Goal: Task Accomplishment & Management: Complete application form

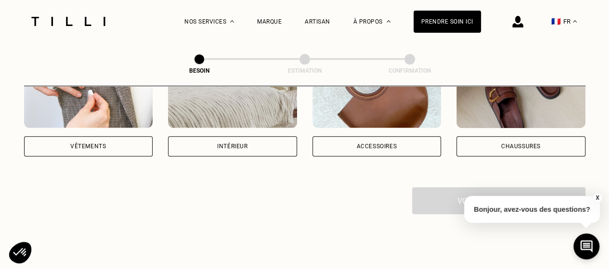
scroll to position [252, 0]
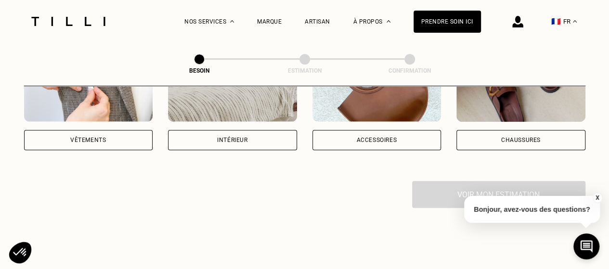
click at [94, 137] on div "Vêtements" at bounding box center [88, 140] width 36 height 6
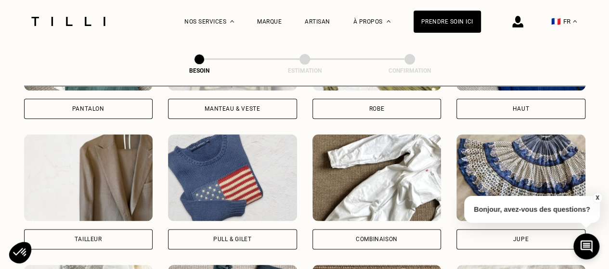
scroll to position [0, 0]
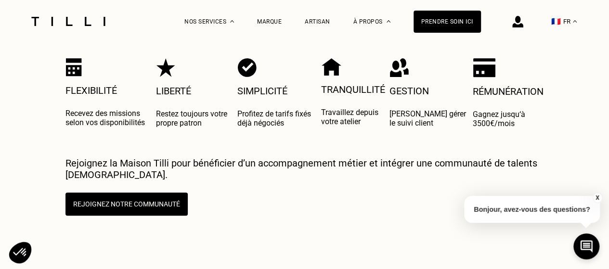
scroll to position [1962, 0]
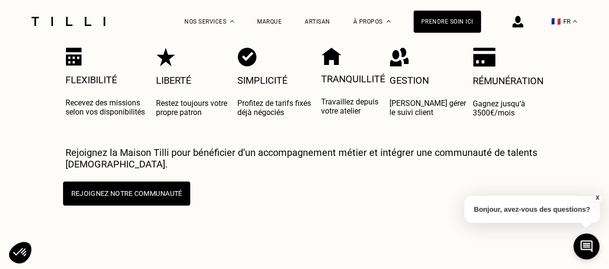
click at [119, 182] on button "Rejoignez notre communauté" at bounding box center [126, 194] width 127 height 24
select select "FR"
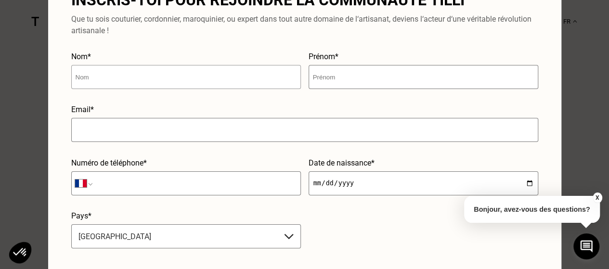
click at [142, 87] on input "text" at bounding box center [186, 77] width 230 height 24
type input "REGGAM"
click at [317, 78] on input "text" at bounding box center [424, 77] width 230 height 24
type input "yahiaouia"
click at [197, 142] on div "Email*" at bounding box center [304, 127] width 467 height 45
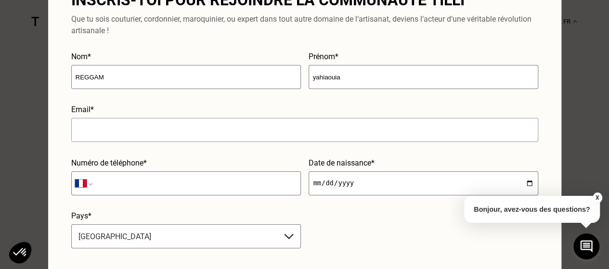
click at [176, 128] on input "text" at bounding box center [304, 130] width 467 height 24
type input "[EMAIL_ADDRESS][DOMAIN_NAME]"
click at [158, 187] on input "tel" at bounding box center [186, 184] width 230 height 24
type input "07 49 85 69 40"
click at [330, 172] on input "date" at bounding box center [424, 184] width 230 height 24
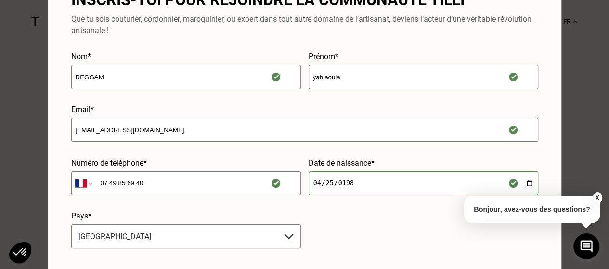
type input "[DATE]"
click at [470, 250] on form "Nom* REGGAM Prénom* [GEOGRAPHIC_DATA] Email* [EMAIL_ADDRESS][DOMAIN_NAME] Numér…" at bounding box center [304, 174] width 467 height 244
click at [507, 50] on div "Inscris-toi pour rejoindre la communauté Tilli Que tu sois couturier, cordonnie…" at bounding box center [305, 134] width 514 height 346
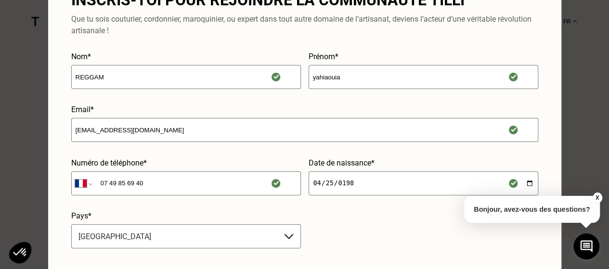
drag, startPoint x: 405, startPoint y: 212, endPoint x: 421, endPoint y: 45, distance: 168.0
click at [421, 45] on div "Inscris-toi pour rejoindre la communauté Tilli Que tu sois couturier, cordonnie…" at bounding box center [305, 134] width 514 height 346
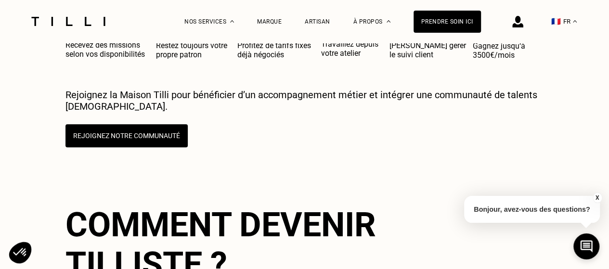
click at [598, 197] on button "X" at bounding box center [598, 198] width 10 height 11
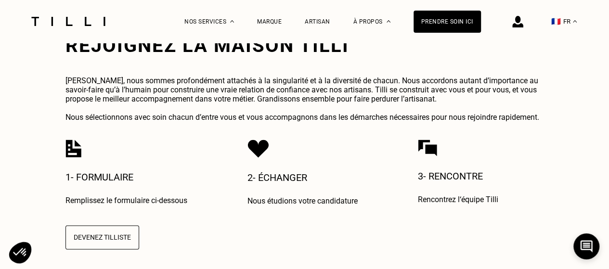
scroll to position [2331, 0]
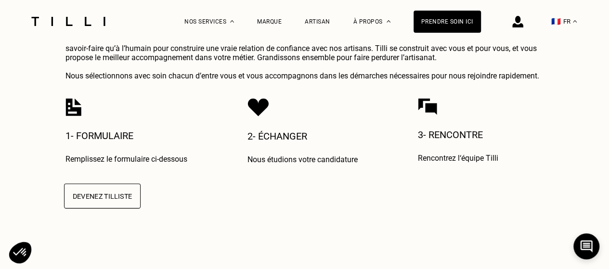
click at [103, 184] on button "Devenez Tilliste" at bounding box center [102, 196] width 77 height 25
select select "FR"
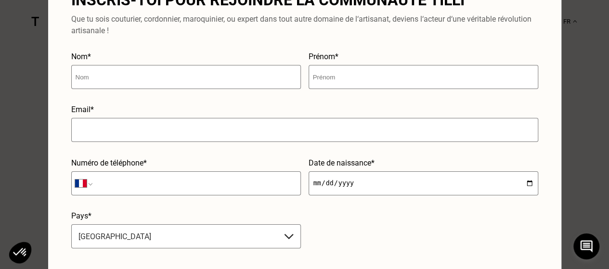
click at [113, 146] on div "Email*" at bounding box center [304, 127] width 467 height 45
click at [119, 181] on input "tel" at bounding box center [186, 184] width 230 height 24
click at [470, 250] on form "Nom* Prénom* Email* Numéro de téléphone* International [GEOGRAPHIC_DATA] [GEOGR…" at bounding box center [304, 174] width 467 height 244
click at [26, 251] on icon at bounding box center [20, 252] width 14 height 9
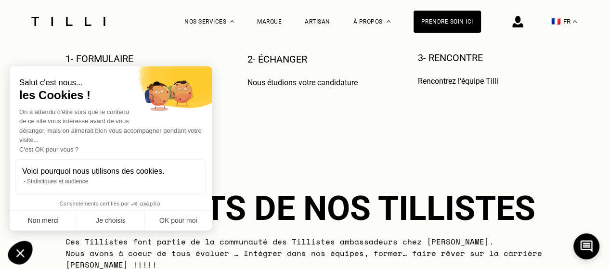
click at [52, 223] on button "Non merci" at bounding box center [43, 221] width 67 height 20
